Goal: Task Accomplishment & Management: Use online tool/utility

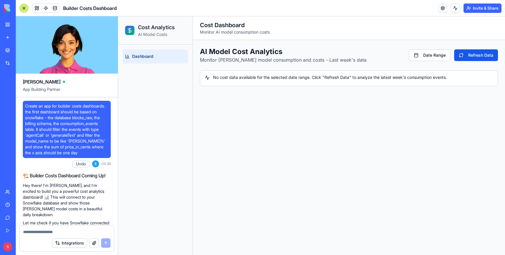
scroll to position [1258, 0]
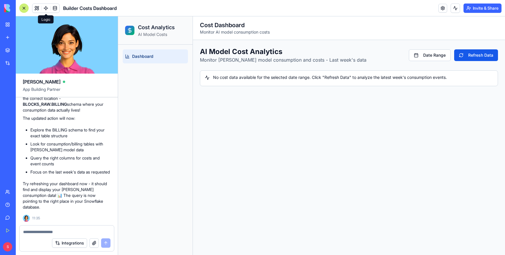
click at [43, 8] on span at bounding box center [46, 8] width 16 height 16
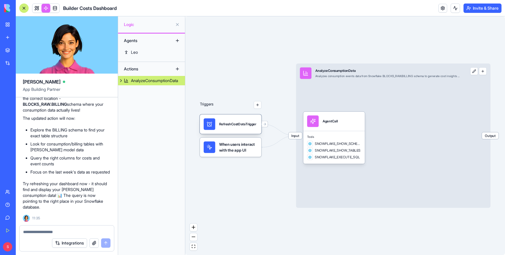
click at [231, 126] on div "RefreshCostDataTrigger" at bounding box center [237, 124] width 37 height 12
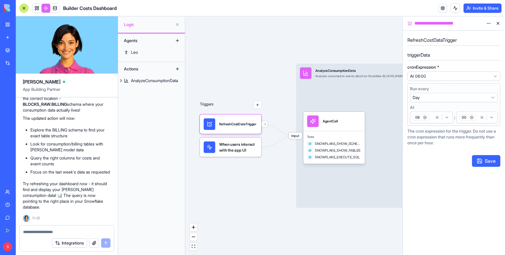
click at [489, 24] on html "BETA My Workspace New app Marketplace Integrations Recent SEO Keyword Research …" at bounding box center [252, 127] width 505 height 255
click at [473, 46] on span "Delete" at bounding box center [472, 45] width 12 height 6
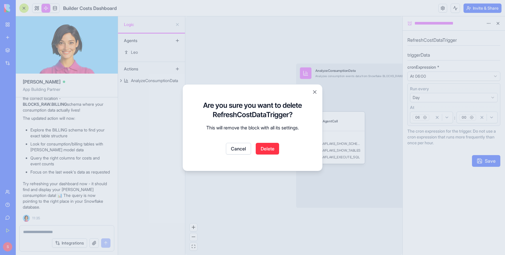
click at [267, 151] on button "Delete" at bounding box center [267, 149] width 23 height 12
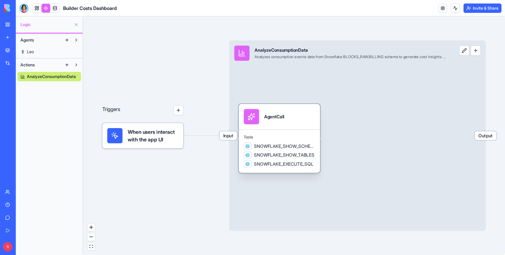
click at [281, 159] on div "SNOWFLAKE_SHOW_SCHEMAS SNOWFLAKE_SHOW_TABLES SNOWFLAKE_EXECUTE_SQL" at bounding box center [279, 154] width 71 height 25
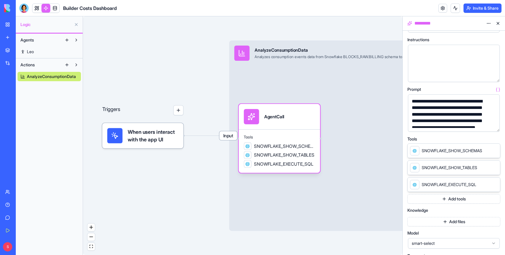
scroll to position [29, 0]
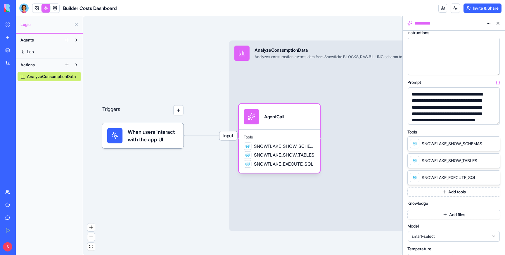
click at [458, 195] on button "Add tools" at bounding box center [453, 191] width 93 height 9
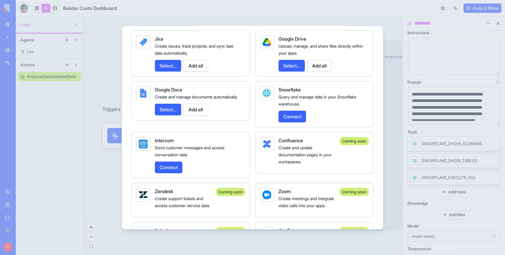
scroll to position [983, 0]
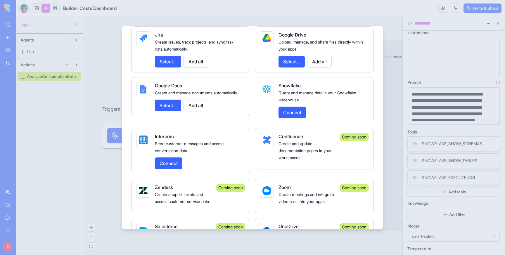
click at [294, 112] on button "Connect" at bounding box center [291, 112] width 27 height 12
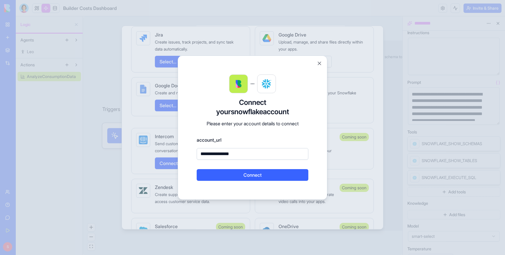
type input "**********"
click at [249, 175] on button "Connect" at bounding box center [253, 175] width 112 height 12
